Goal: Entertainment & Leisure: Consume media (video, audio)

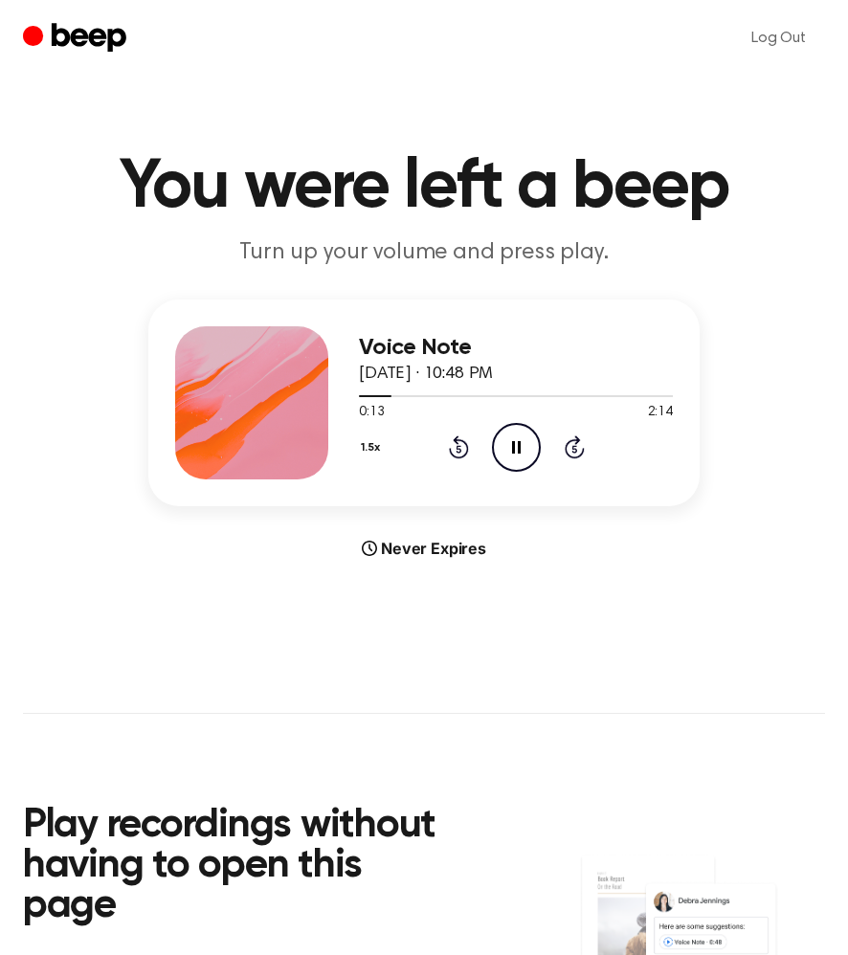
click at [457, 437] on icon at bounding box center [459, 446] width 20 height 23
click at [444, 435] on div "1.5x Rewind 5 seconds Pause Audio Skip 5 seconds" at bounding box center [516, 447] width 314 height 49
click at [456, 435] on icon at bounding box center [459, 446] width 20 height 23
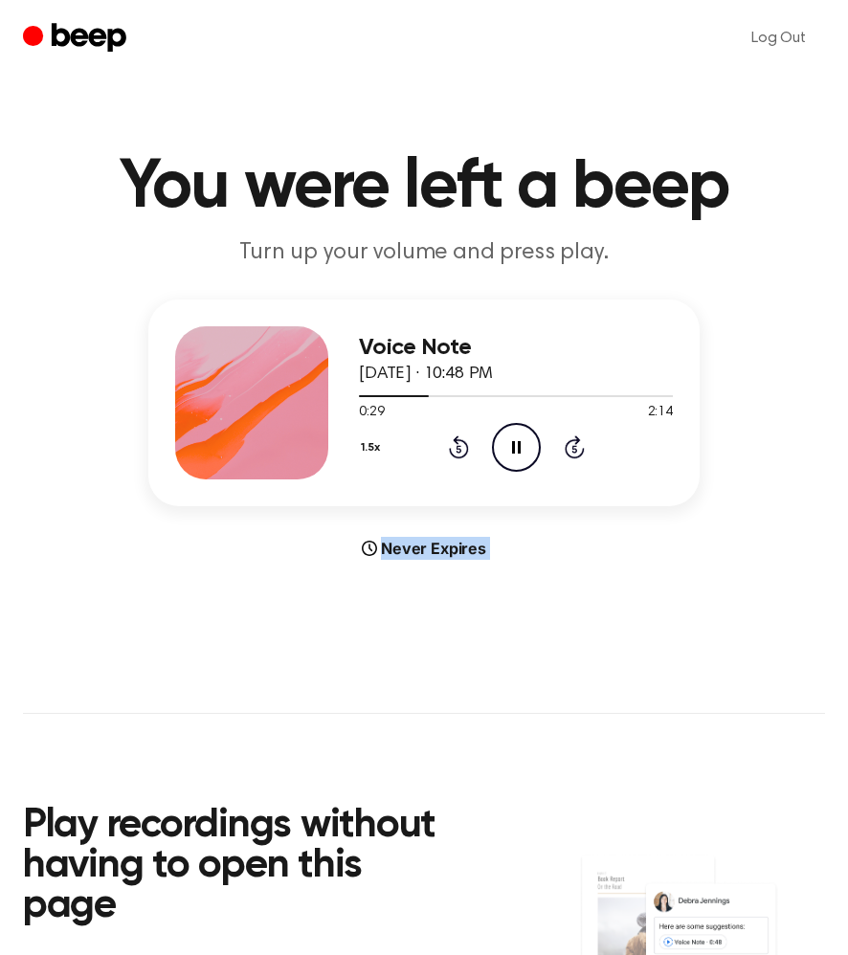
click at [456, 435] on icon at bounding box center [459, 446] width 20 height 23
click at [462, 454] on icon at bounding box center [459, 446] width 20 height 23
click at [457, 446] on icon at bounding box center [458, 450] width 5 height 8
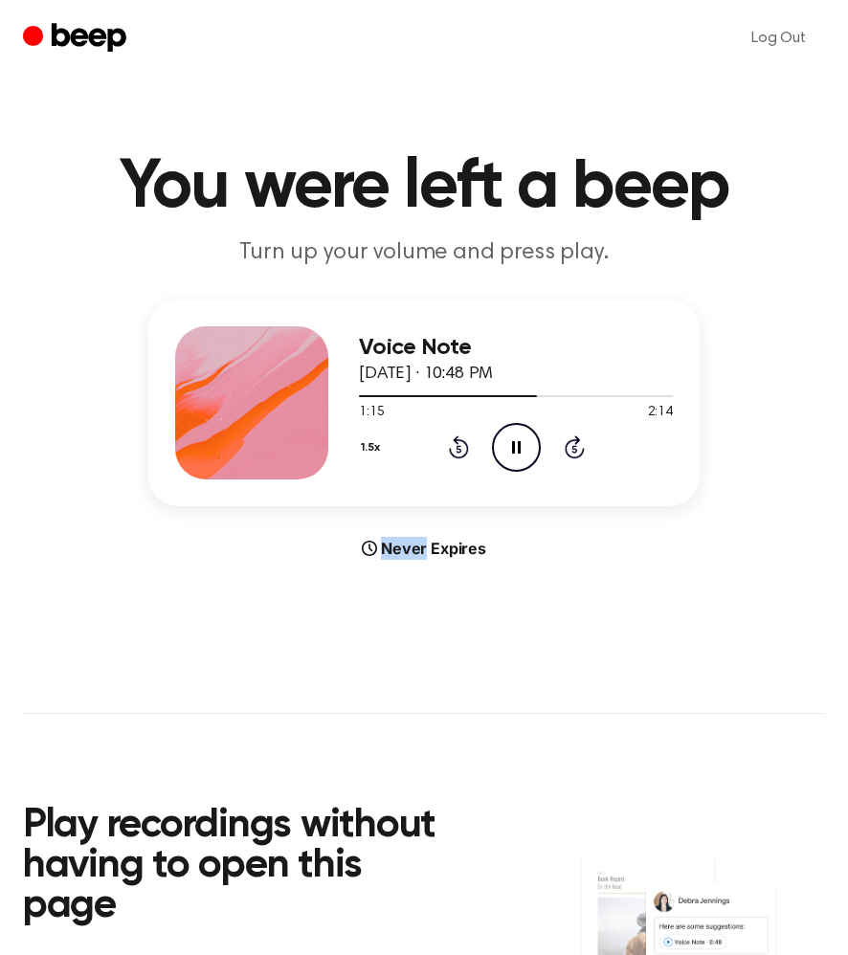
click at [457, 446] on icon at bounding box center [458, 450] width 5 height 8
click at [452, 447] on icon "Rewind 5 seconds" at bounding box center [458, 447] width 21 height 25
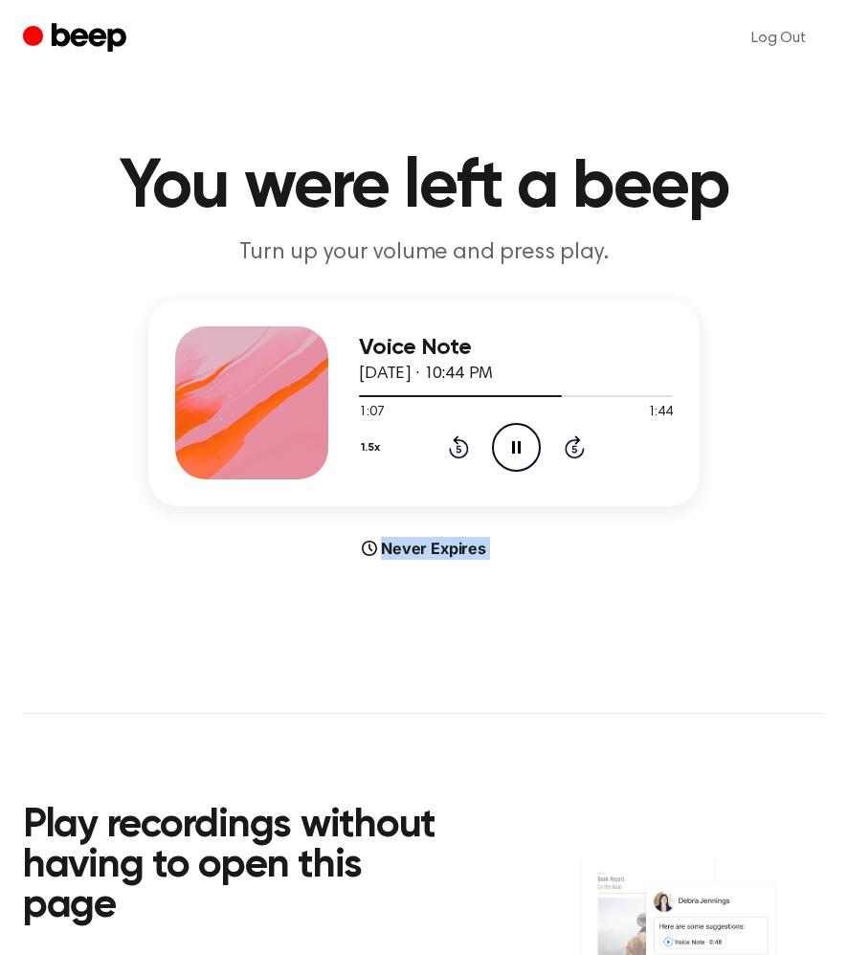
click at [452, 447] on icon "Rewind 5 seconds" at bounding box center [458, 447] width 21 height 25
click at [463, 443] on icon "Rewind 5 seconds" at bounding box center [458, 447] width 21 height 25
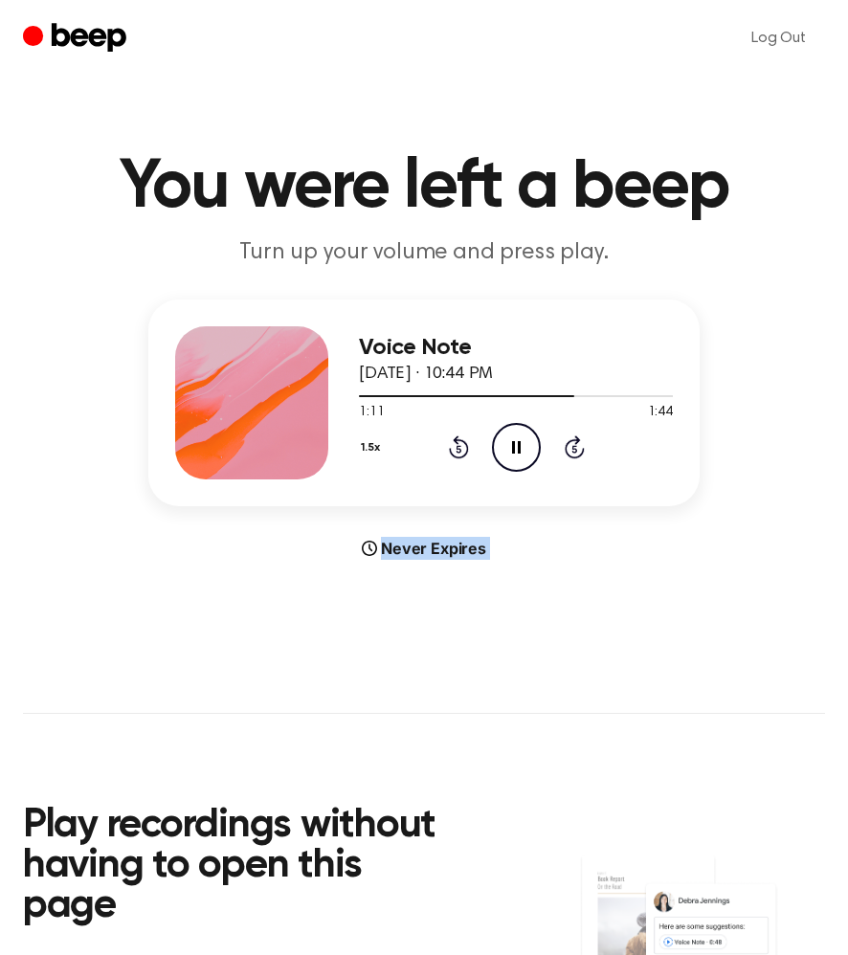
click at [463, 443] on icon "Rewind 5 seconds" at bounding box center [458, 447] width 21 height 25
click at [459, 452] on icon "Rewind 5 seconds" at bounding box center [458, 447] width 21 height 25
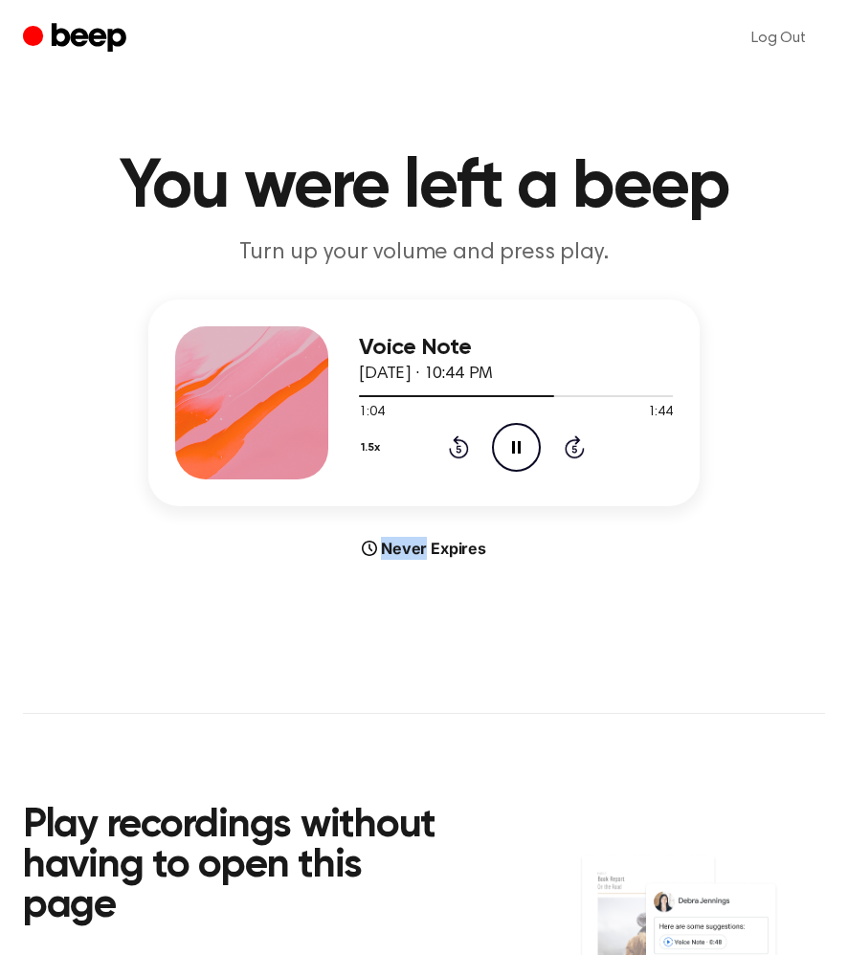
click at [459, 452] on icon "Rewind 5 seconds" at bounding box center [458, 447] width 21 height 25
